Goal: Task Accomplishment & Management: Use online tool/utility

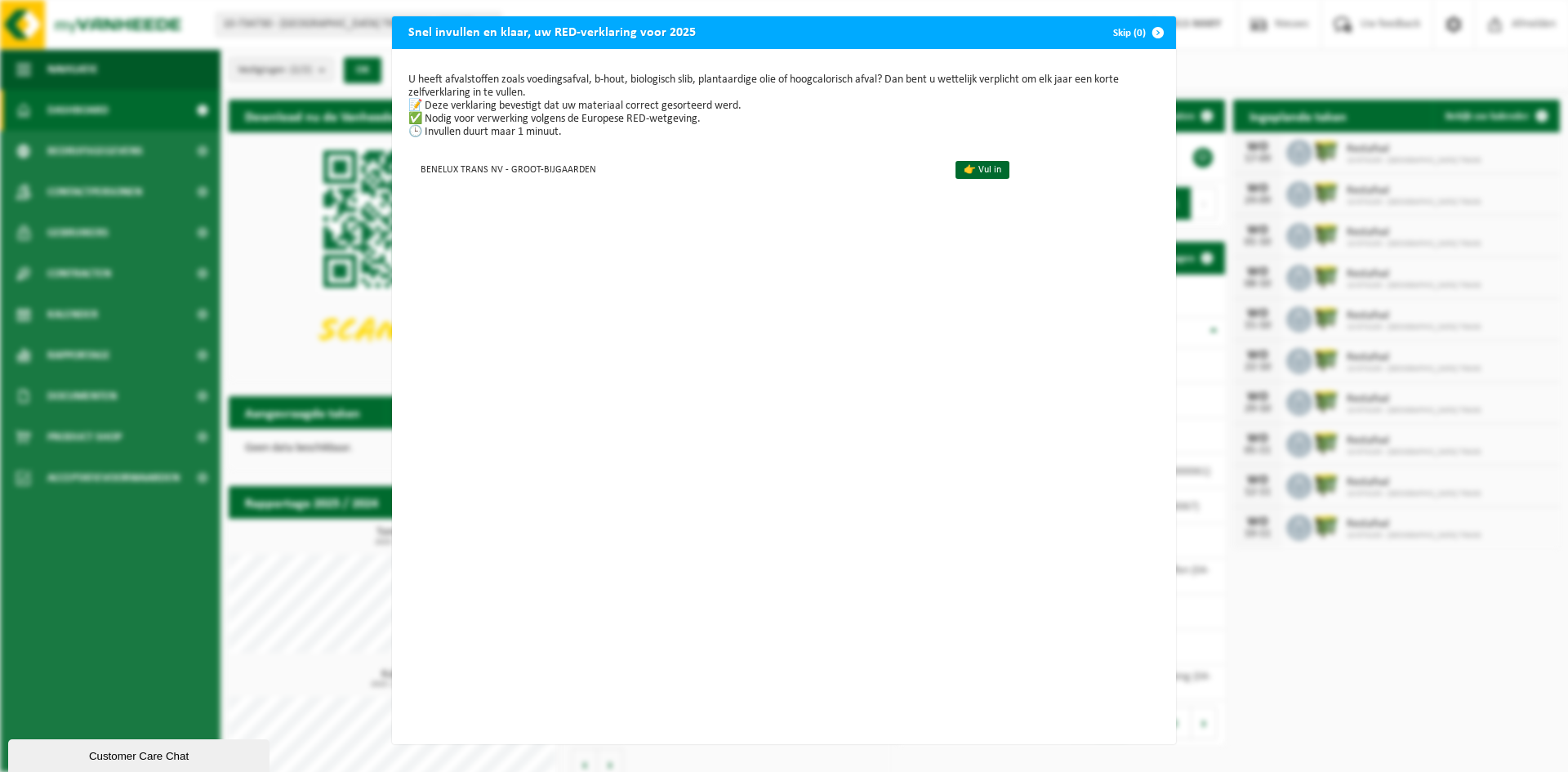
click at [1151, 31] on span "button" at bounding box center [1157, 33] width 33 height 33
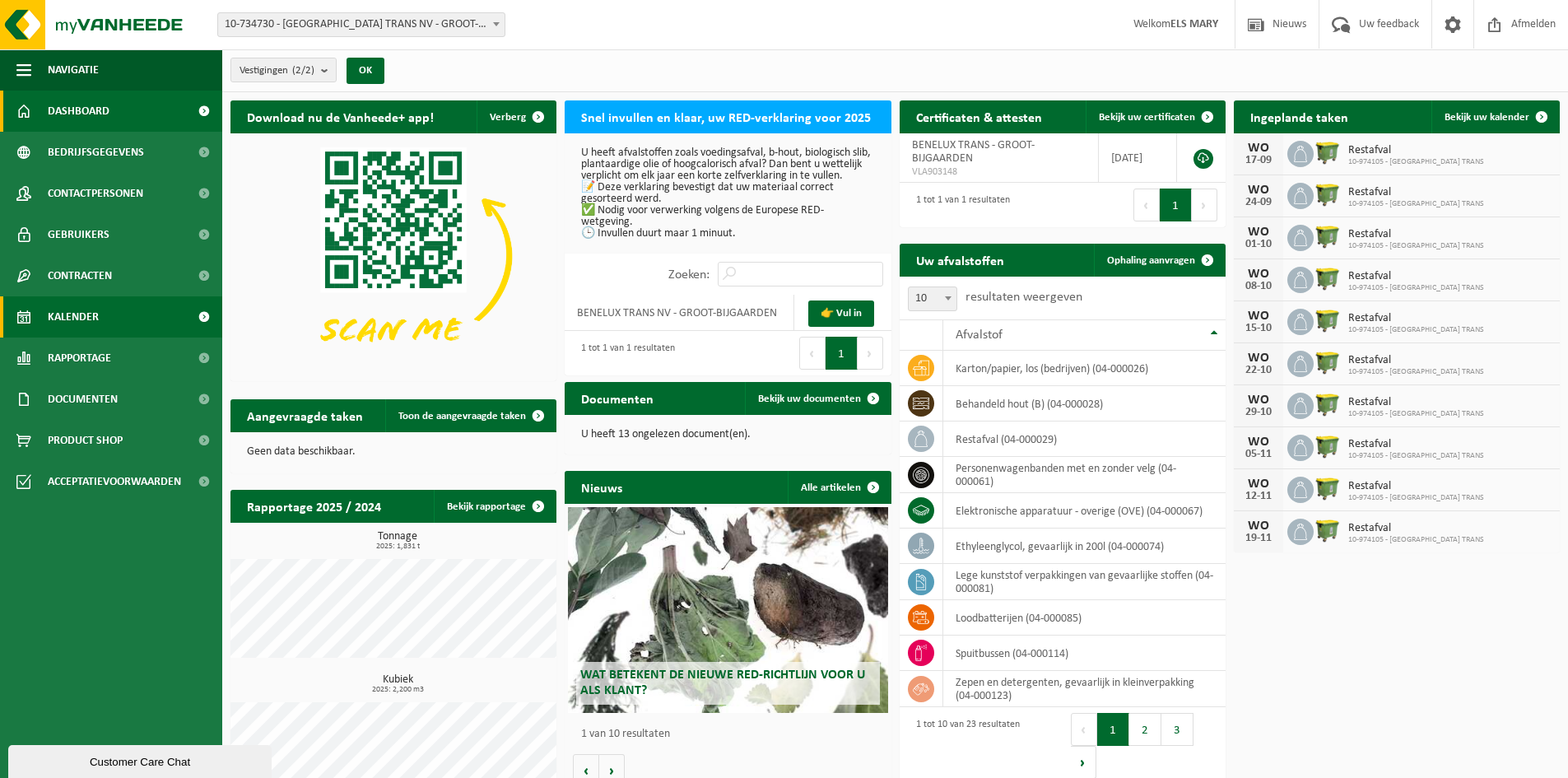
click at [85, 315] on span "Kalender" at bounding box center [72, 316] width 51 height 41
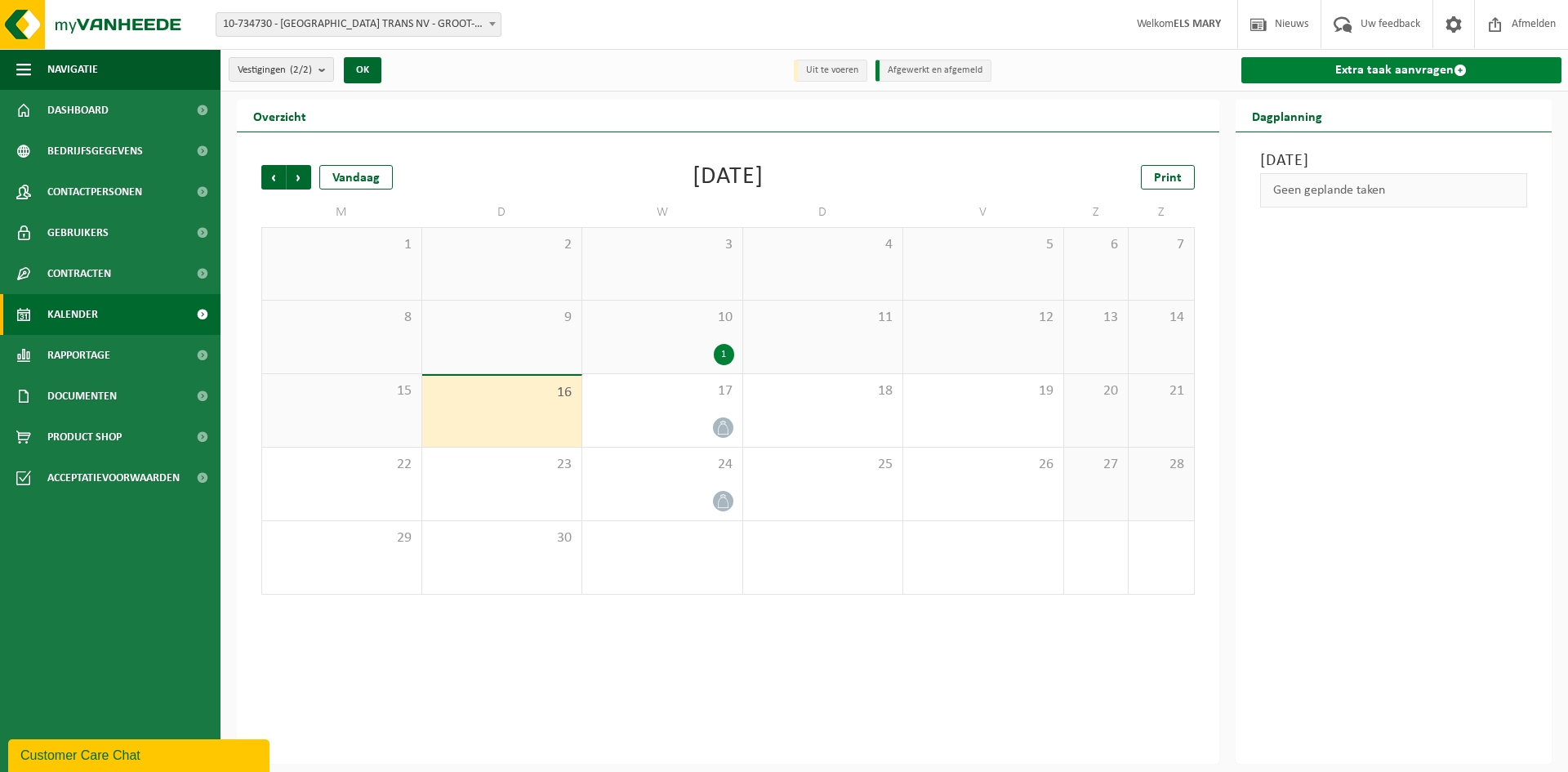
click at [1301, 64] on link "Extra taak aanvragen" at bounding box center [1402, 70] width 321 height 27
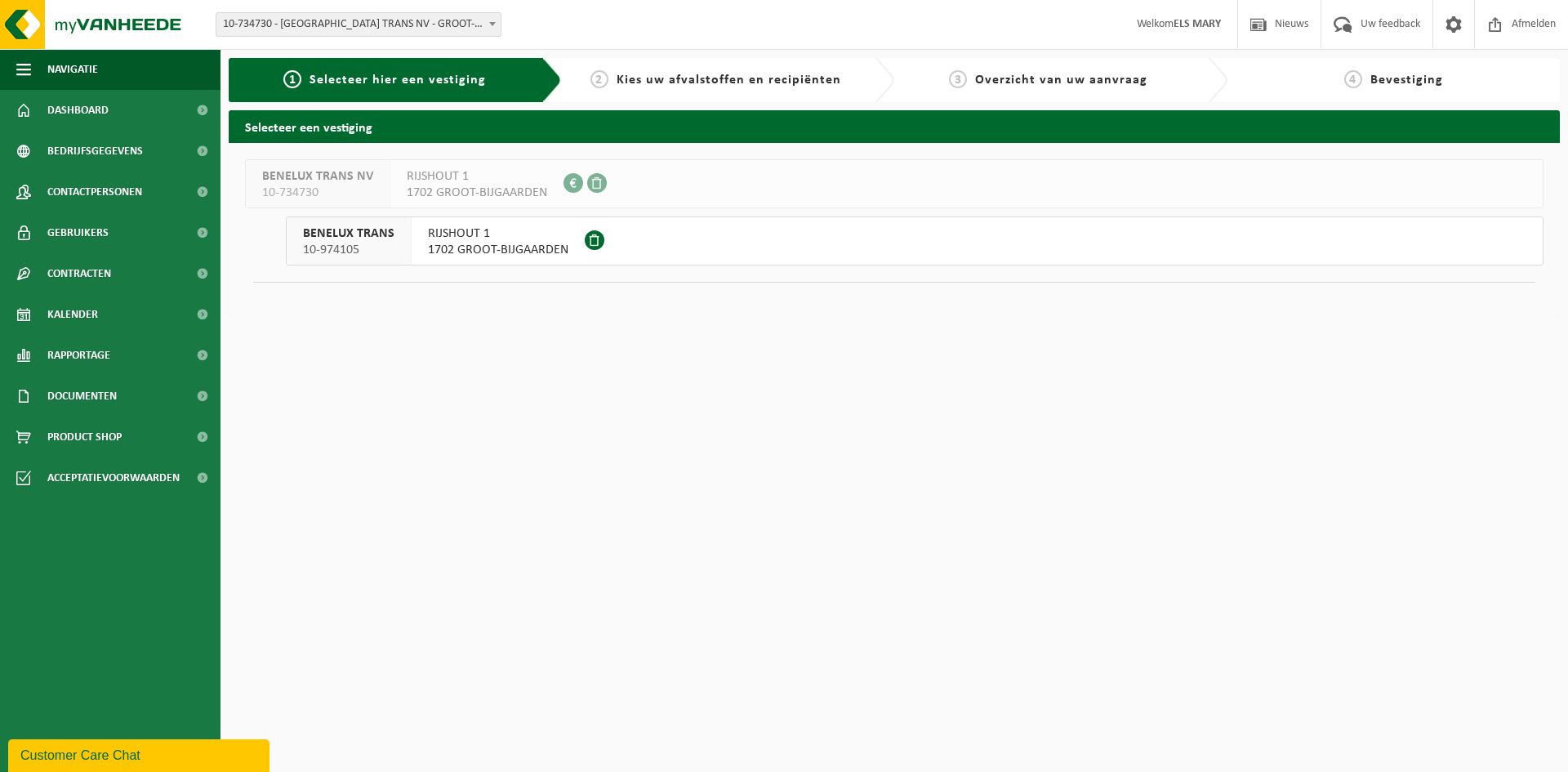
click at [483, 241] on span "RIJSHOUT 1" at bounding box center [498, 234] width 141 height 17
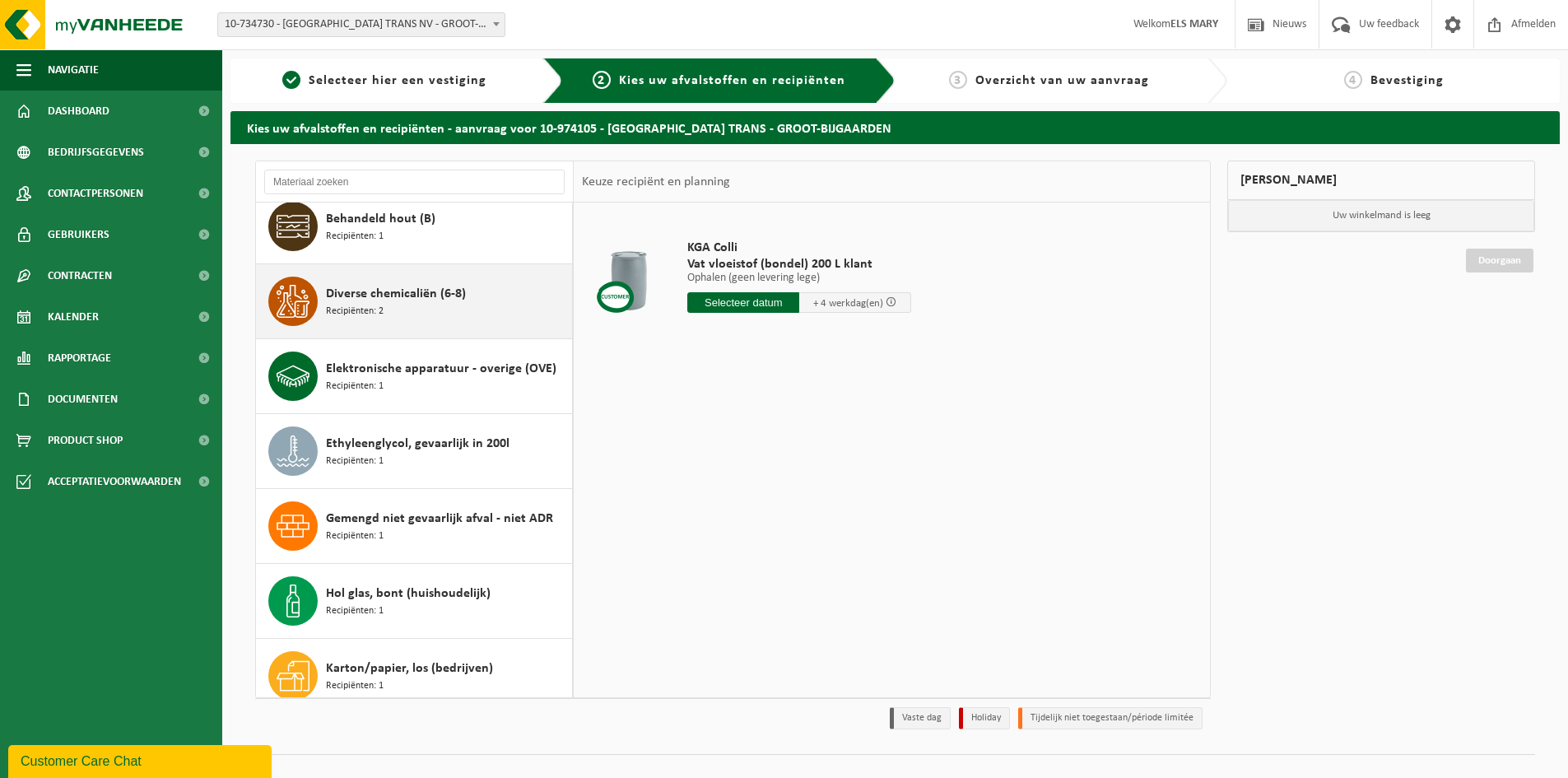
scroll to position [165, 0]
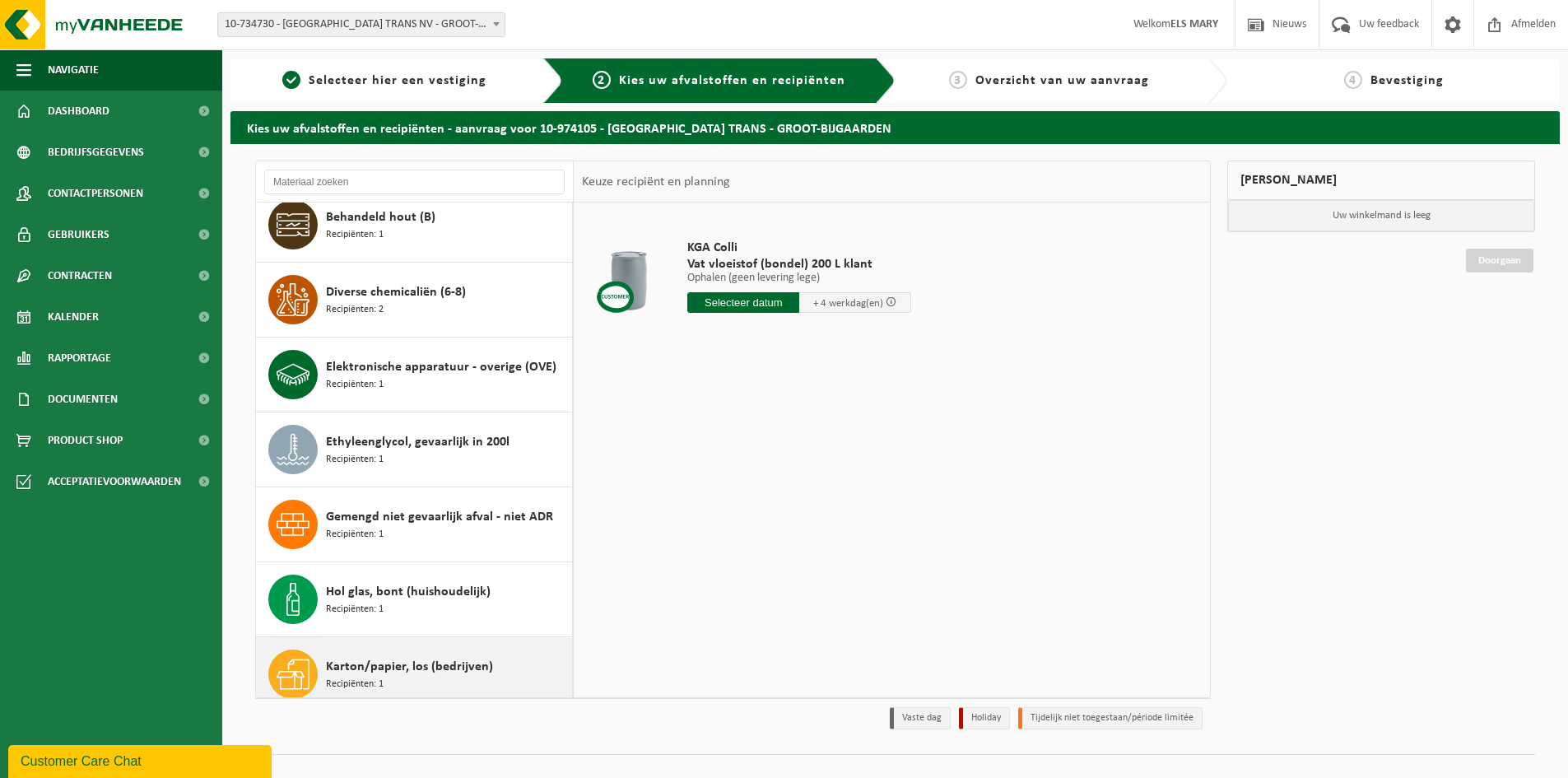
click at [357, 675] on span "Karton/papier, los (bedrijven)" at bounding box center [409, 667] width 167 height 20
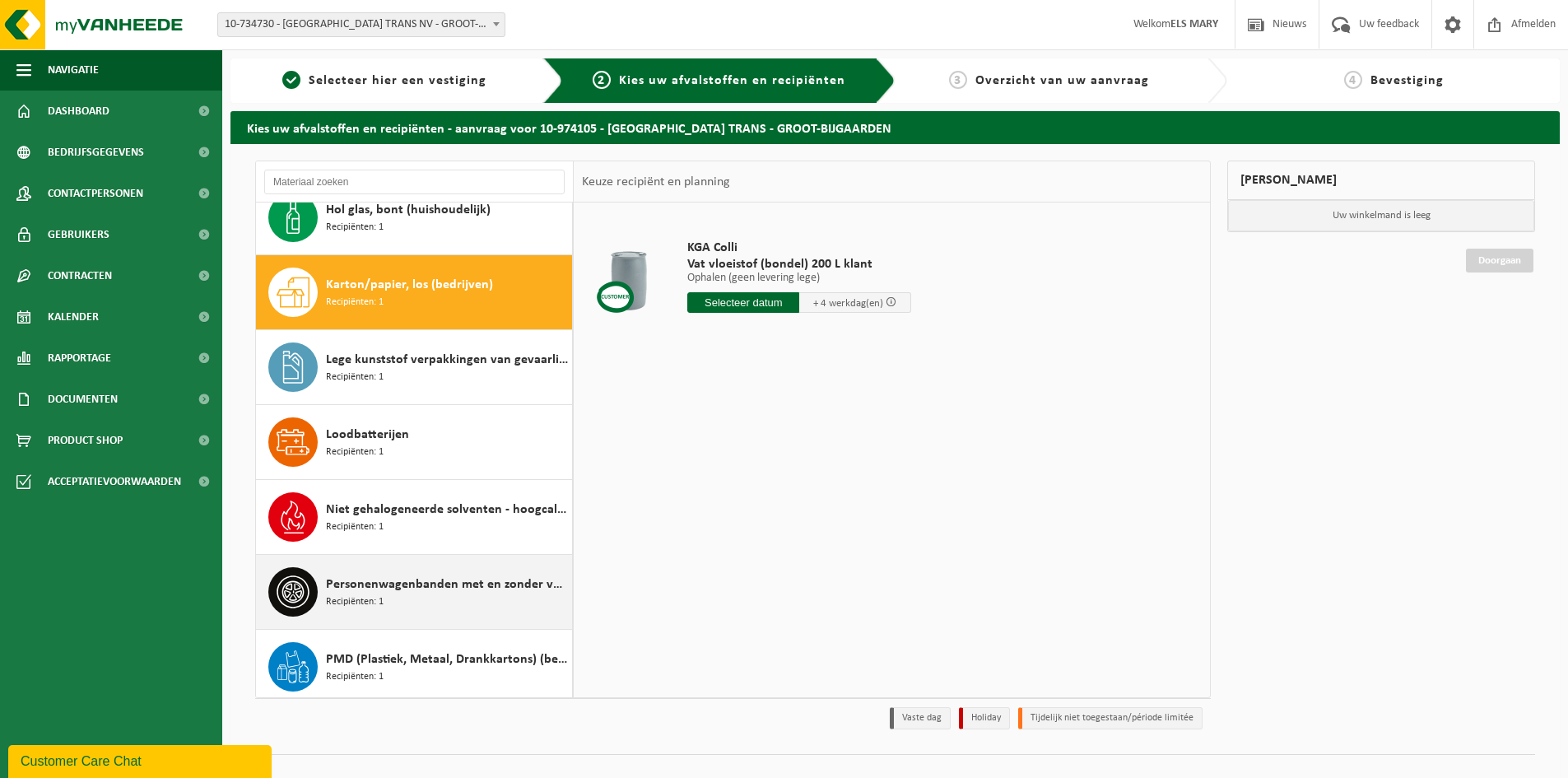
scroll to position [599, 0]
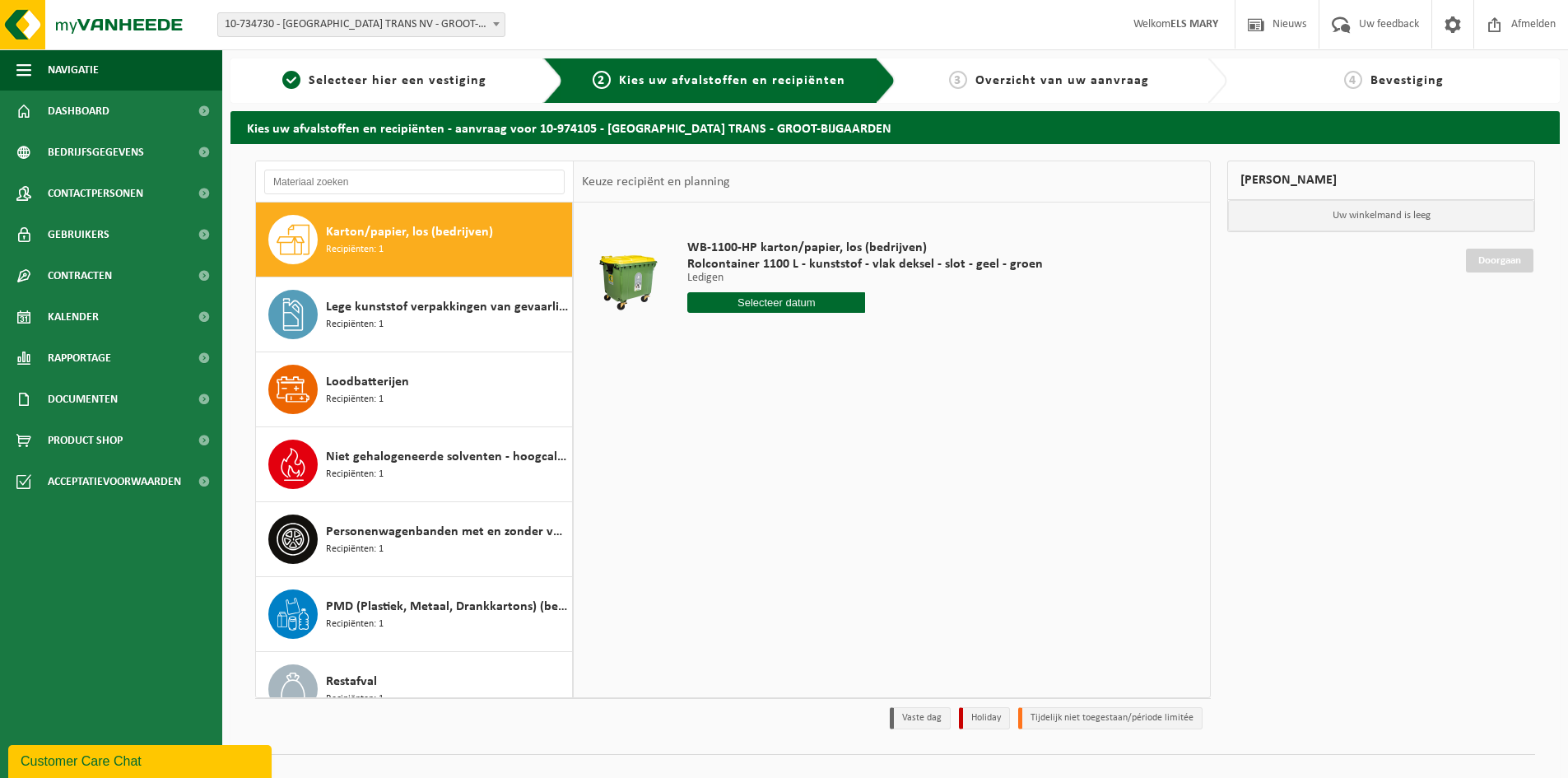
click at [793, 304] on input "text" at bounding box center [776, 302] width 178 height 21
click at [725, 474] on div "23" at bounding box center [731, 475] width 29 height 27
type input "Van 2025-09-23"
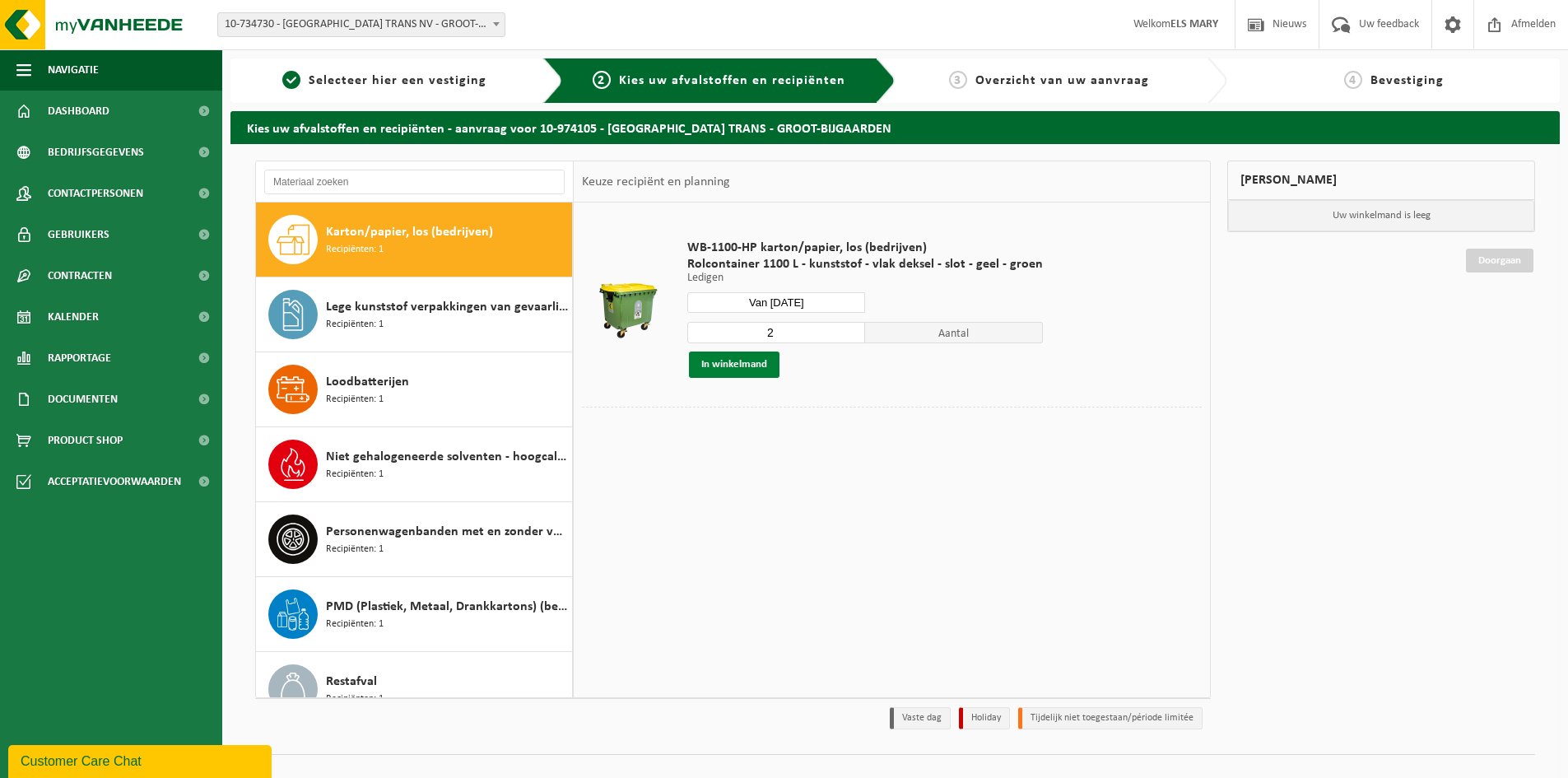
click at [757, 365] on button "In winkelmand" at bounding box center [734, 365] width 90 height 27
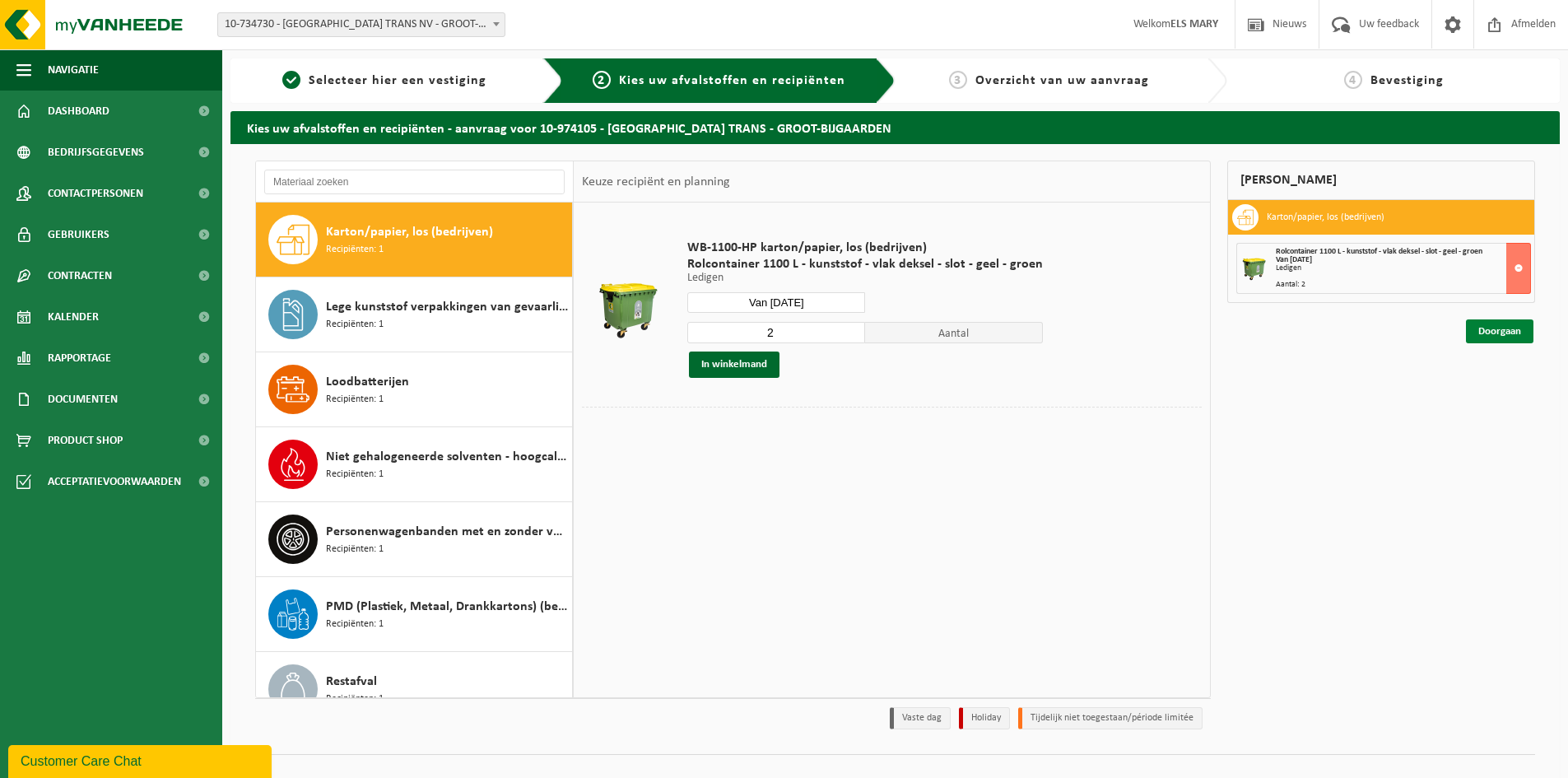
click at [1500, 337] on link "Doorgaan" at bounding box center [1499, 332] width 68 height 24
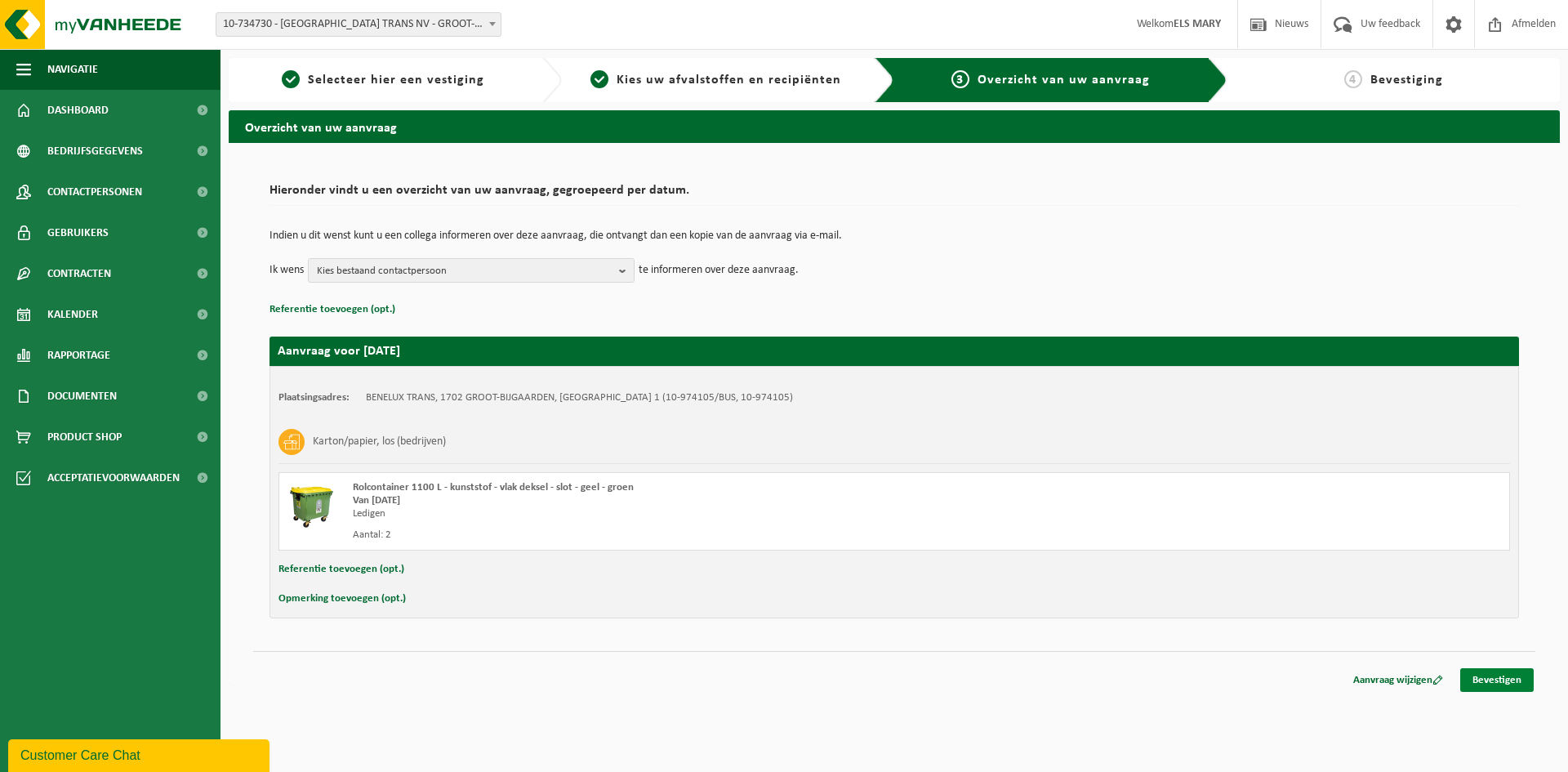
click at [1507, 678] on link "Bevestigen" at bounding box center [1497, 680] width 74 height 24
